Goal: Task Accomplishment & Management: Manage account settings

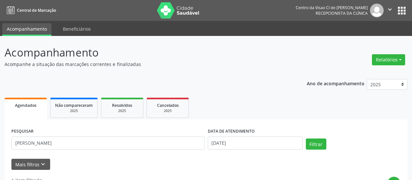
scroll to position [121, 0]
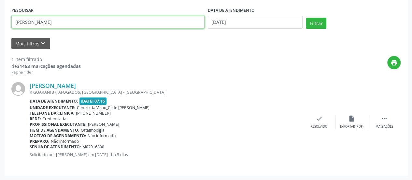
drag, startPoint x: 37, startPoint y: 28, endPoint x: 62, endPoint y: 49, distance: 33.1
click at [0, 39] on div "Acompanhamento Acompanhe a situação das marcações correntes e finalizadas Relat…" at bounding box center [206, 47] width 412 height 265
type input "cicera be"
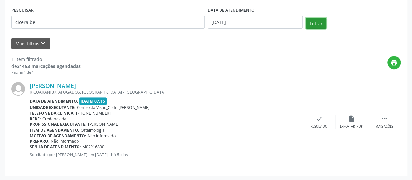
click at [315, 23] on button "Filtrar" at bounding box center [316, 23] width 21 height 11
click at [389, 120] on div " Mais ações" at bounding box center [384, 122] width 33 height 14
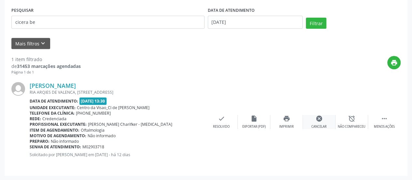
click at [323, 118] on div "cancel Cancelar" at bounding box center [319, 122] width 33 height 14
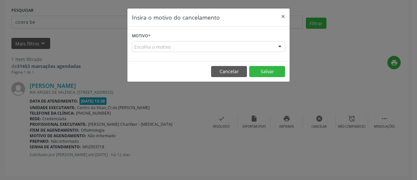
click at [232, 46] on div "Escolha o motivo" at bounding box center [208, 46] width 153 height 11
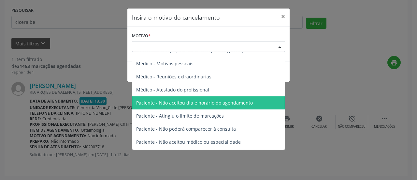
scroll to position [33, 0]
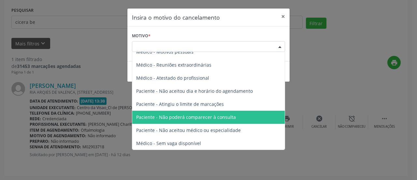
click at [199, 114] on span "Paciente - Não poderá comparecer à consulta" at bounding box center [186, 117] width 100 height 6
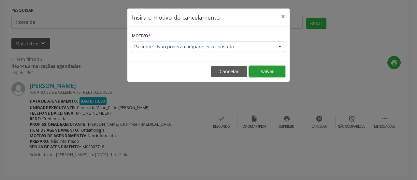
click at [274, 68] on button "Salvar" at bounding box center [267, 71] width 36 height 11
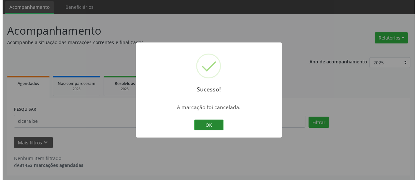
scroll to position [22, 0]
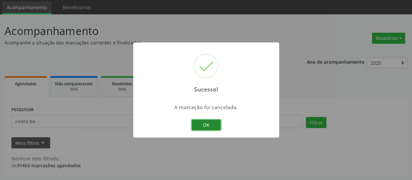
click at [205, 120] on button "OK" at bounding box center [206, 124] width 29 height 11
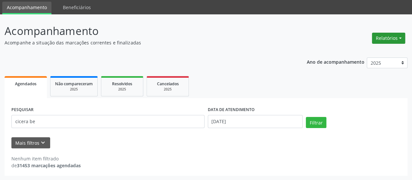
click at [383, 39] on button "Relatórios" at bounding box center [388, 38] width 33 height 11
click at [366, 46] on ul "Agendamentos Procedimentos realizados" at bounding box center [370, 56] width 71 height 23
click at [362, 60] on link "Procedimentos realizados" at bounding box center [371, 60] width 70 height 9
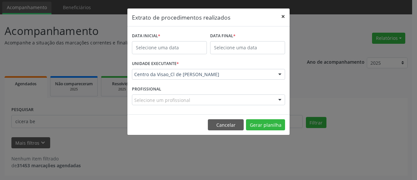
click at [283, 17] on button "×" at bounding box center [283, 16] width 13 height 16
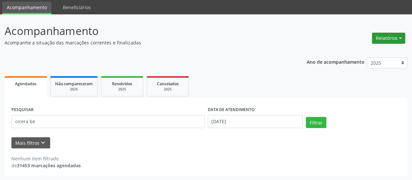
click at [382, 40] on button "Relatórios" at bounding box center [388, 38] width 33 height 11
click at [370, 50] on link "Agendamentos" at bounding box center [371, 51] width 70 height 9
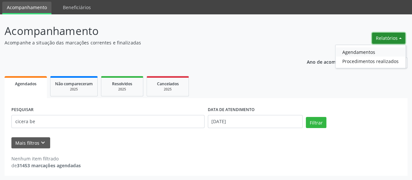
select select "8"
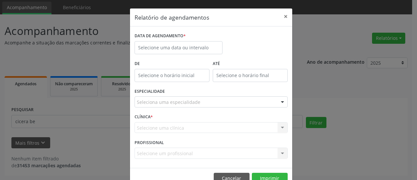
scroll to position [0, 0]
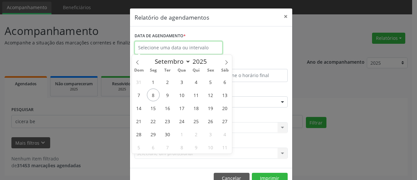
click at [153, 49] on input "text" at bounding box center [179, 47] width 88 height 13
